Goal: Task Accomplishment & Management: Use online tool/utility

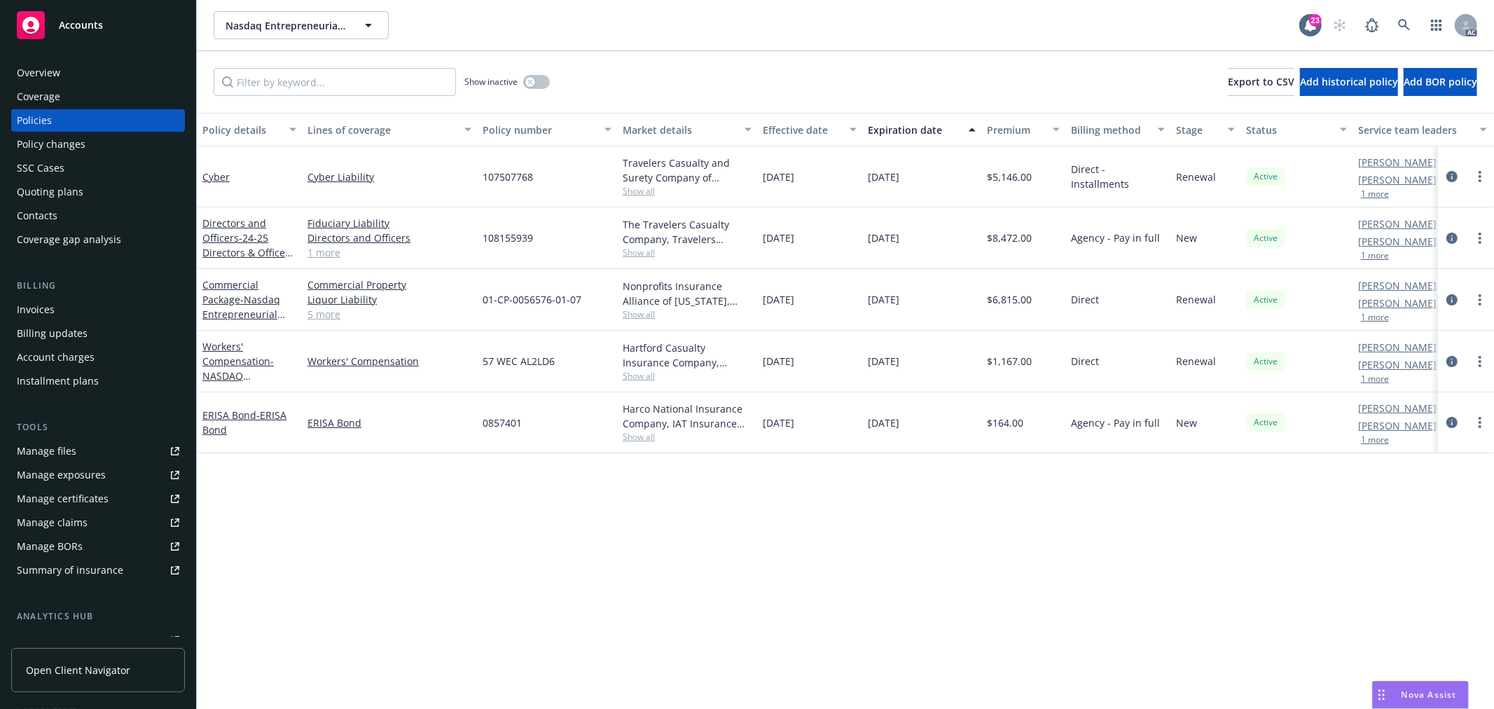
drag, startPoint x: 1374, startPoint y: 193, endPoint x: 1357, endPoint y: 199, distance: 18.6
click at [1374, 193] on button "1 more" at bounding box center [1375, 194] width 28 height 8
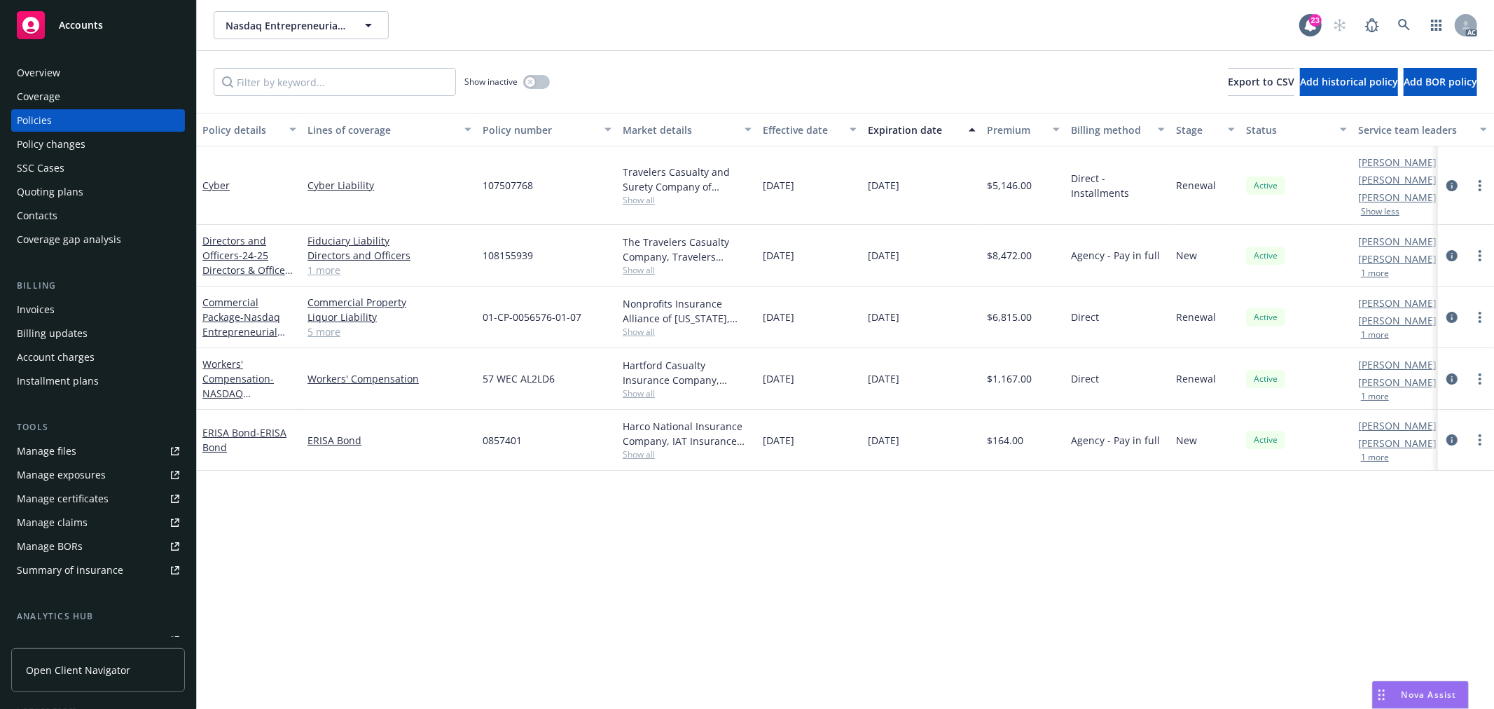
click at [1370, 333] on button "1 more" at bounding box center [1375, 335] width 28 height 8
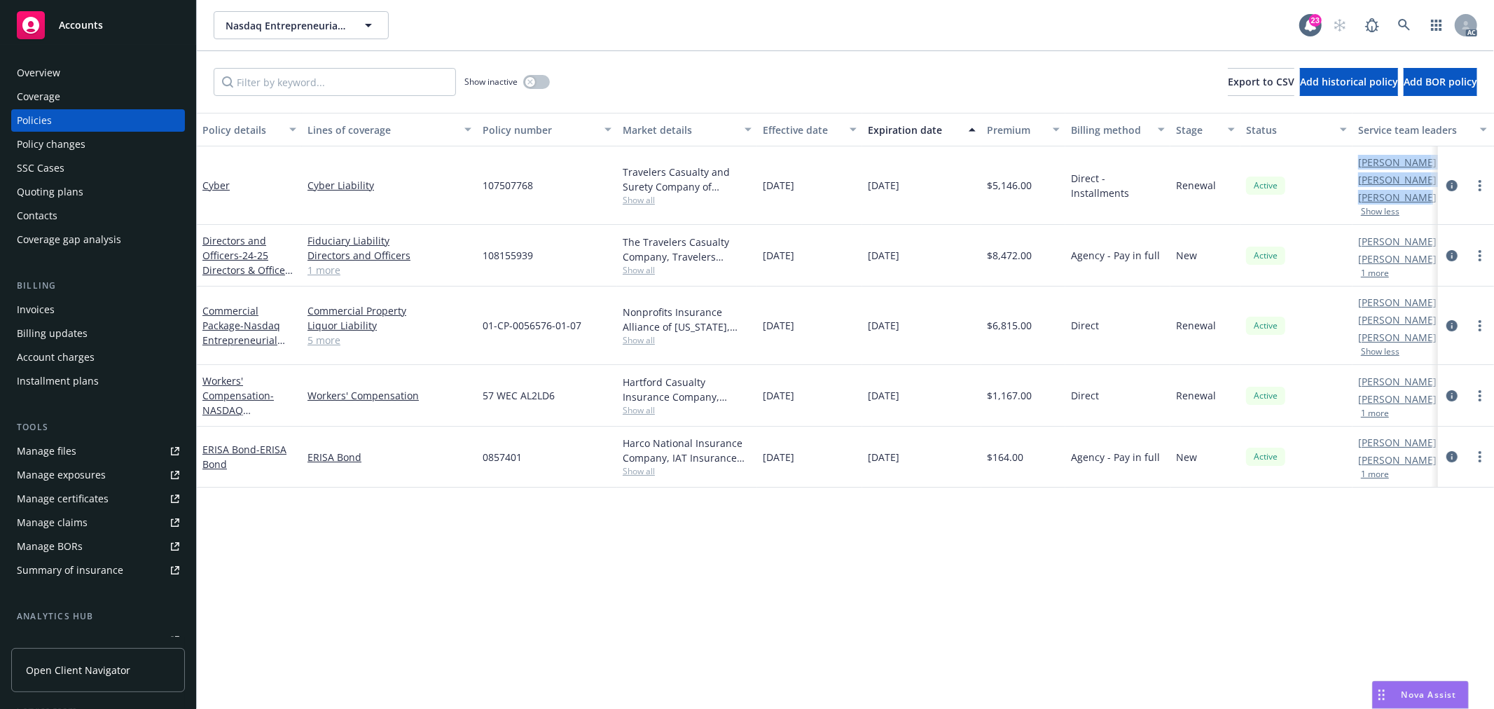
drag, startPoint x: 1352, startPoint y: 200, endPoint x: 1415, endPoint y: 197, distance: 63.1
click at [1415, 197] on div "Cyber Cyber Liability 107507768 Travelers Casualty and Surety Company of Americ…" at bounding box center [873, 185] width 1352 height 78
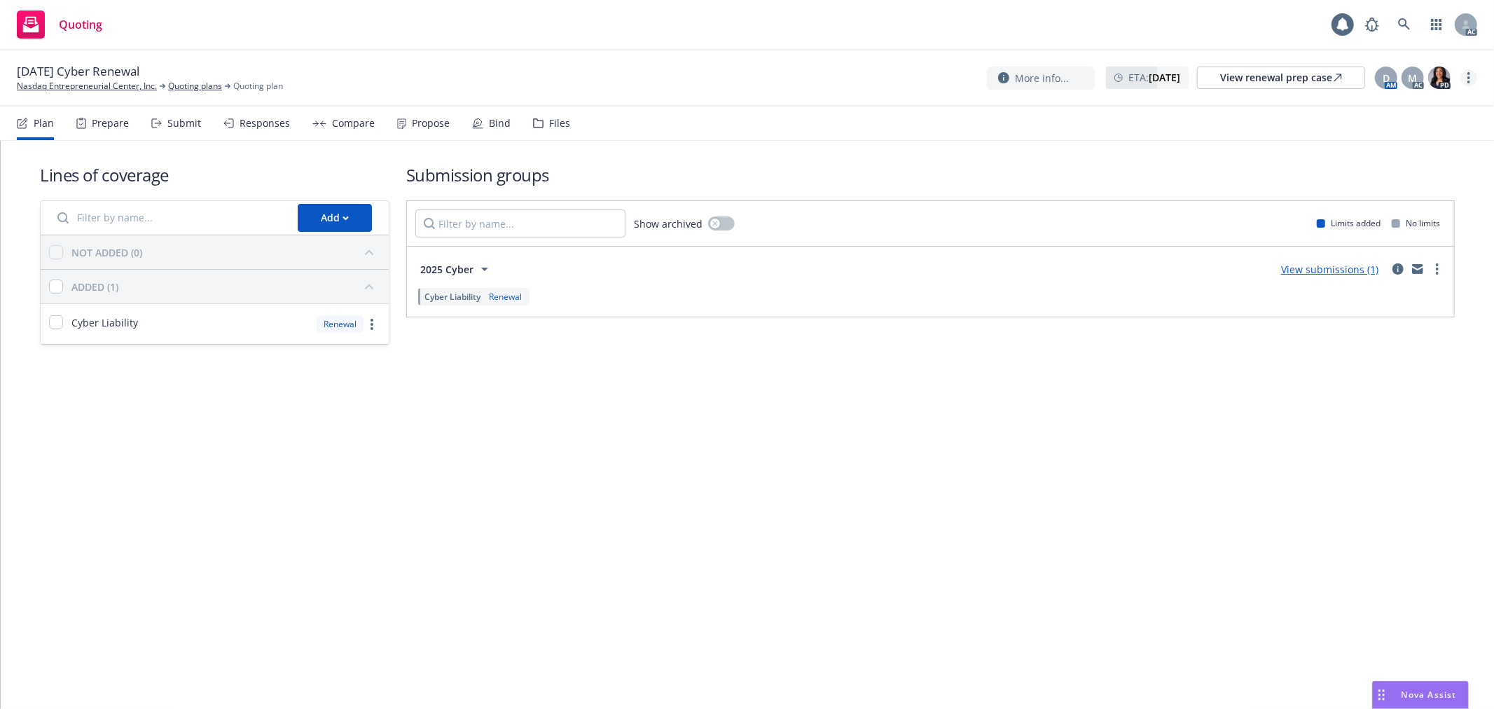
click at [1472, 74] on link "more" at bounding box center [1469, 77] width 17 height 17
drag, startPoint x: 1410, startPoint y: 106, endPoint x: 1093, endPoint y: 45, distance: 323.1
click at [1410, 106] on link "Copy logging email" at bounding box center [1399, 106] width 156 height 28
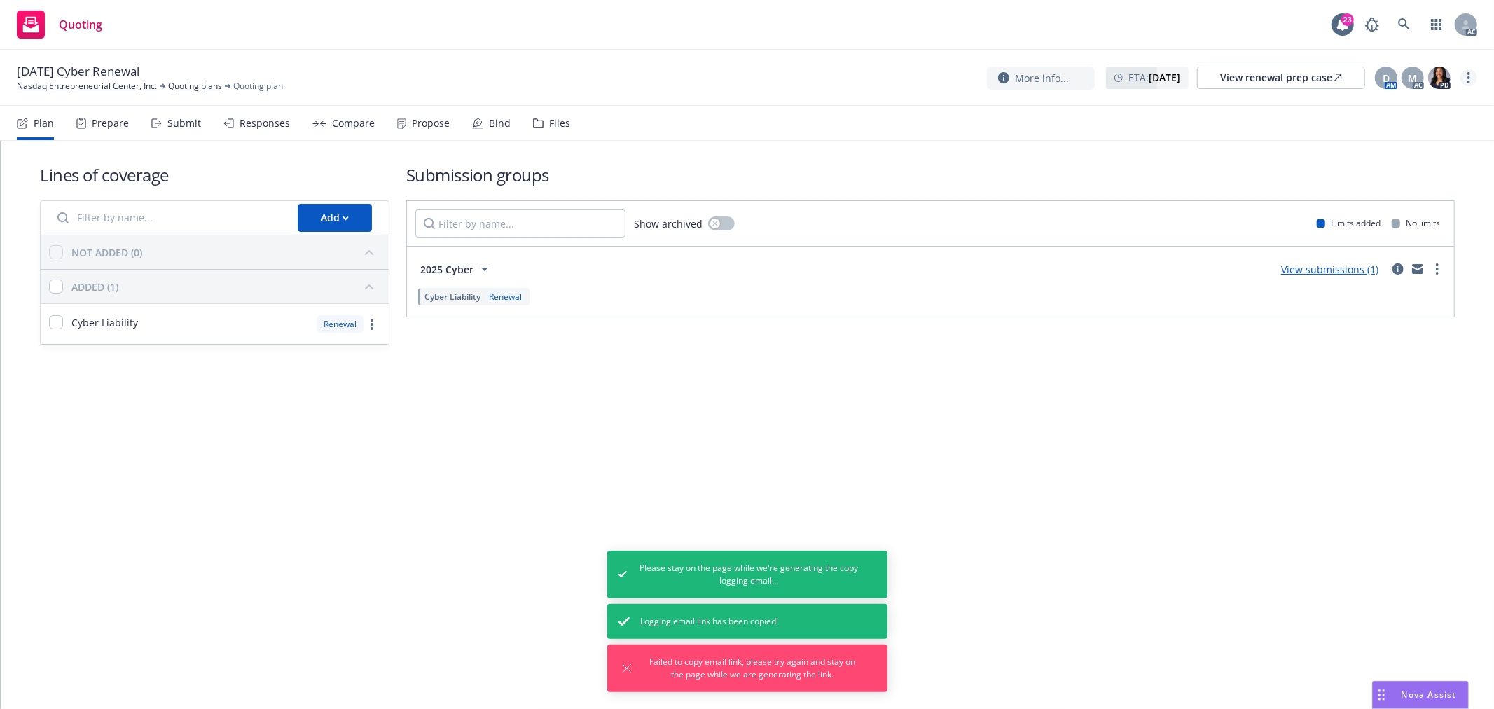
click at [1468, 76] on icon "more" at bounding box center [1469, 77] width 3 height 11
click at [1405, 110] on link "Copy logging email" at bounding box center [1399, 106] width 156 height 28
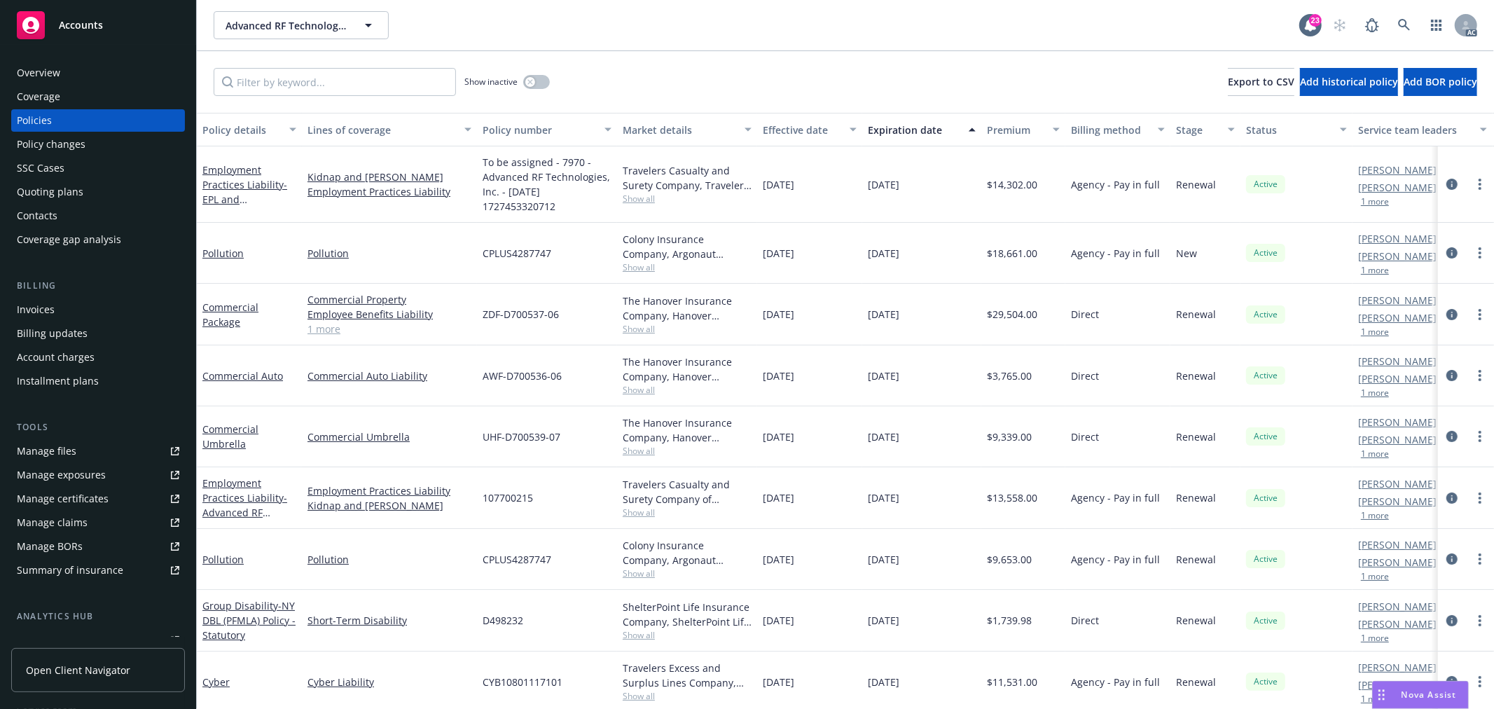
click at [1374, 277] on div "Michael Jose AC Sally Poole AM 1 more" at bounding box center [1423, 253] width 140 height 61
